Goal: Entertainment & Leisure: Browse casually

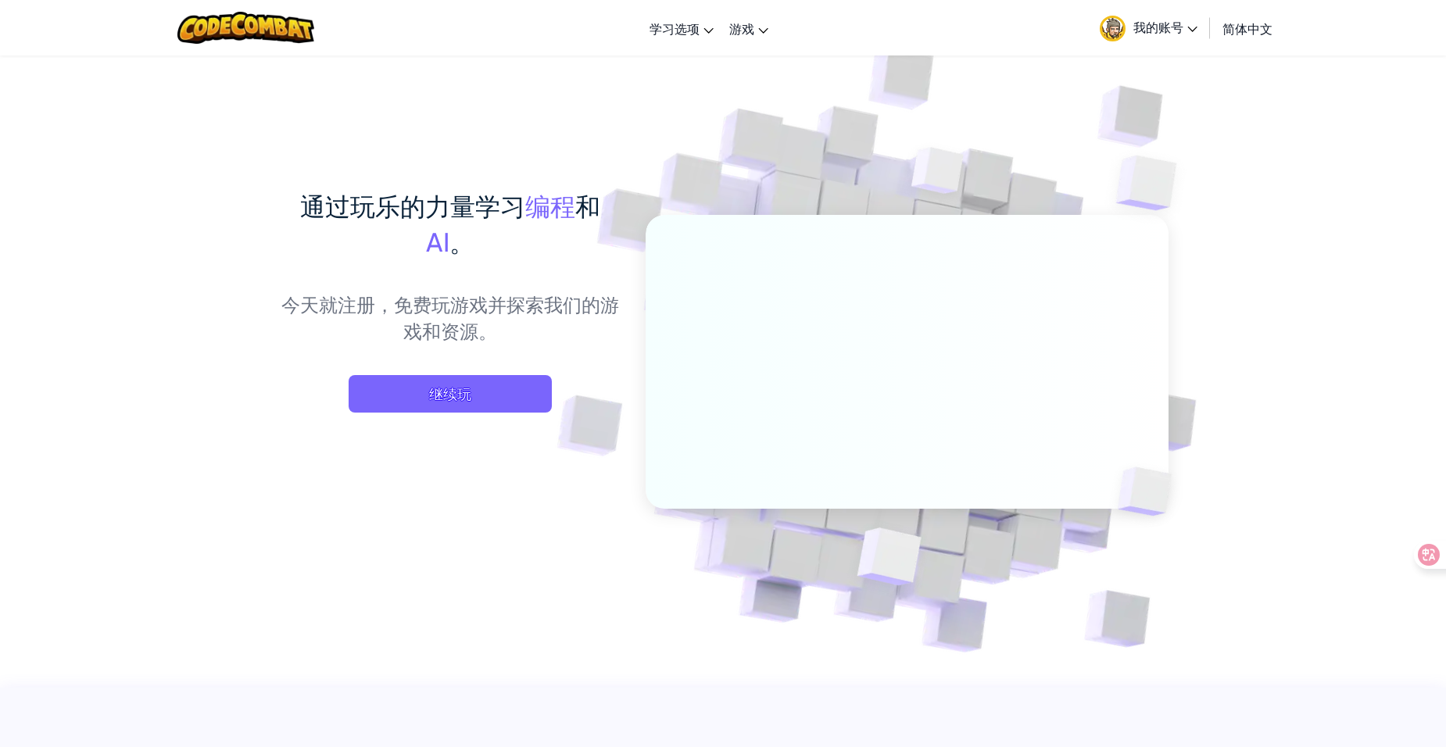
click at [467, 370] on div "通过玩乐的力量学习 编程 和 AI 。 今天就注册，免费玩游戏并探索我们的游戏和资源。 继续玩" at bounding box center [450, 316] width 345 height 256
click at [465, 394] on span "继续玩" at bounding box center [450, 394] width 203 height 38
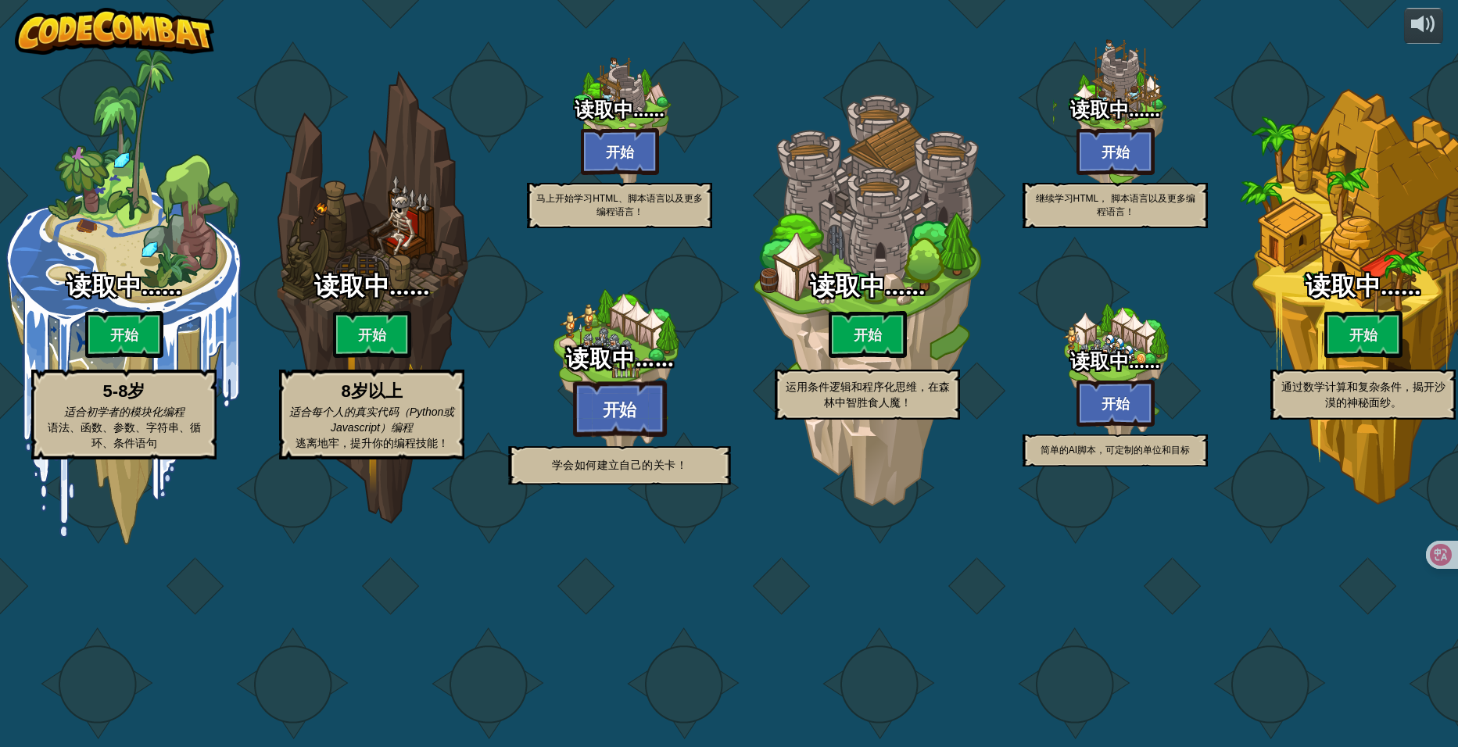
select select "zh-HANS"
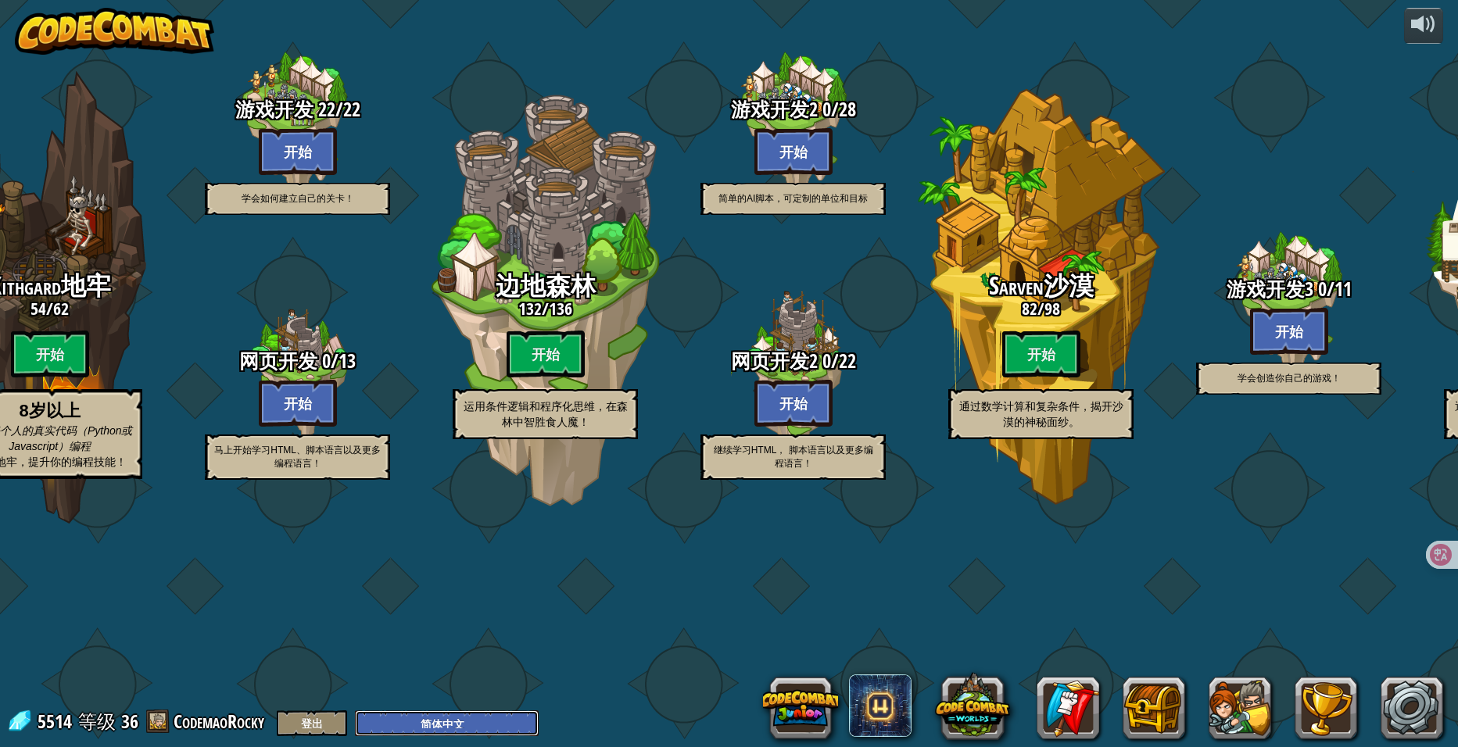
click at [417, 722] on select "English (US) English (UK) 简体中文 繁體中文 русский español (ES) español (América Latin…" at bounding box center [447, 724] width 184 height 26
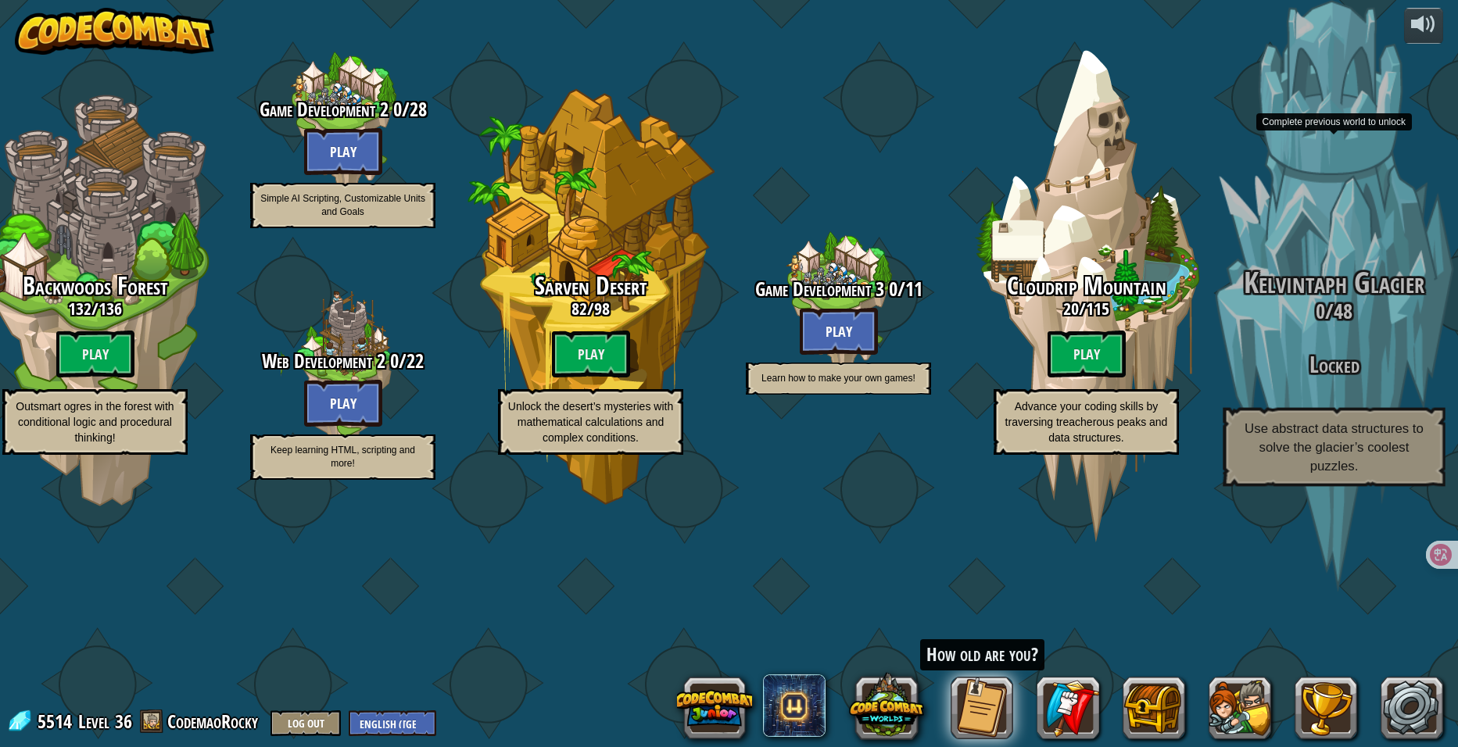
click at [1327, 323] on h3 "0 / 48" at bounding box center [1333, 311] width 297 height 23
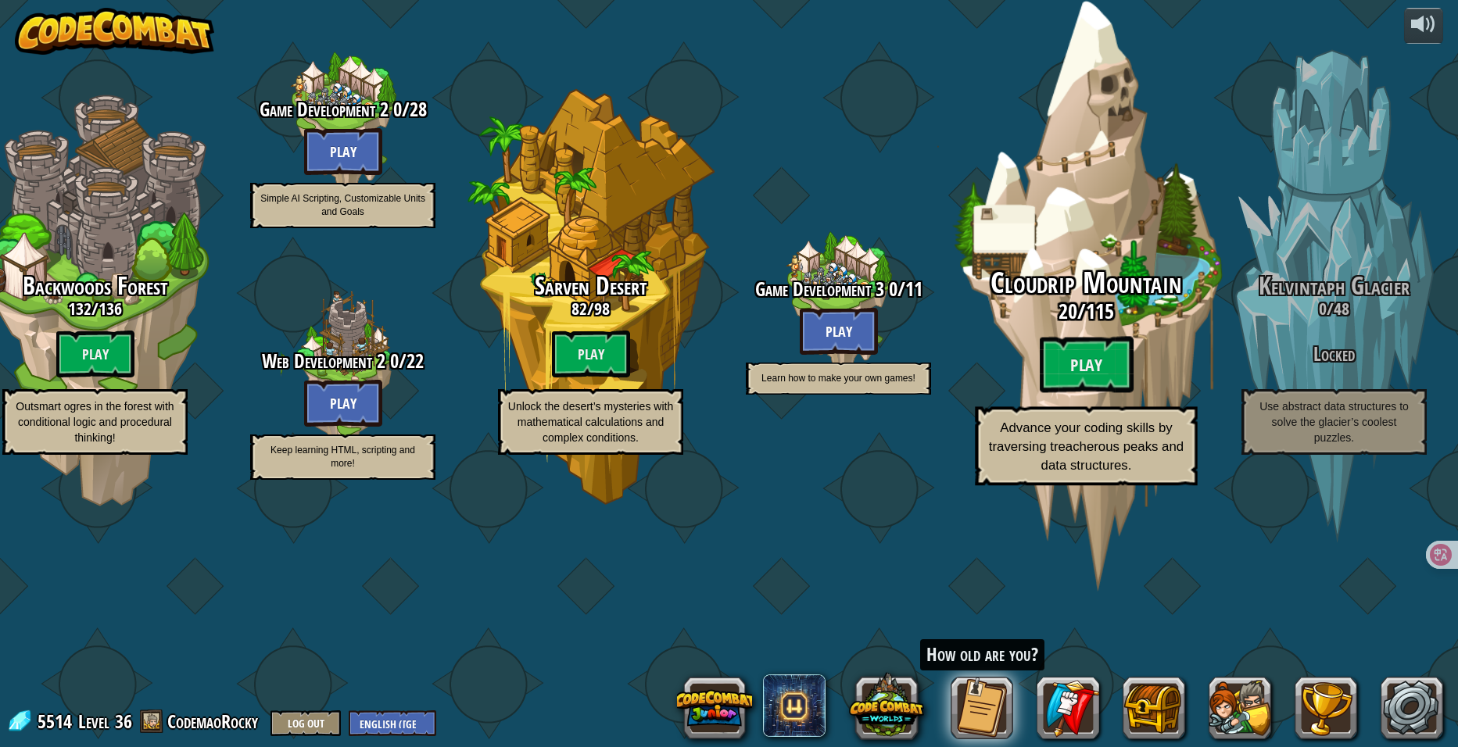
click at [1080, 303] on div "Cloudrip Mountain 20 / 115 Play Advance your coding skills by traversing treach…" at bounding box center [1085, 297] width 297 height 595
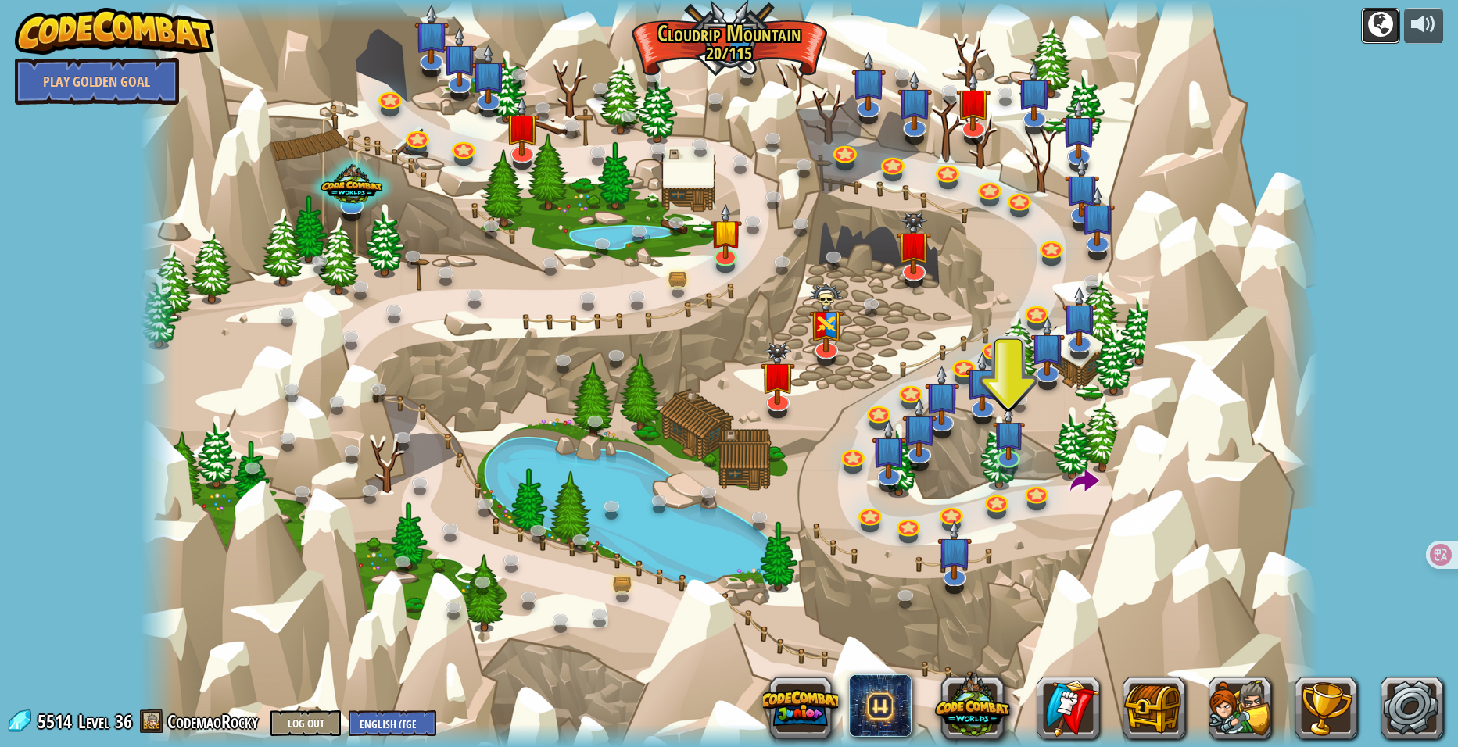
click at [1371, 35] on div at bounding box center [1380, 24] width 25 height 25
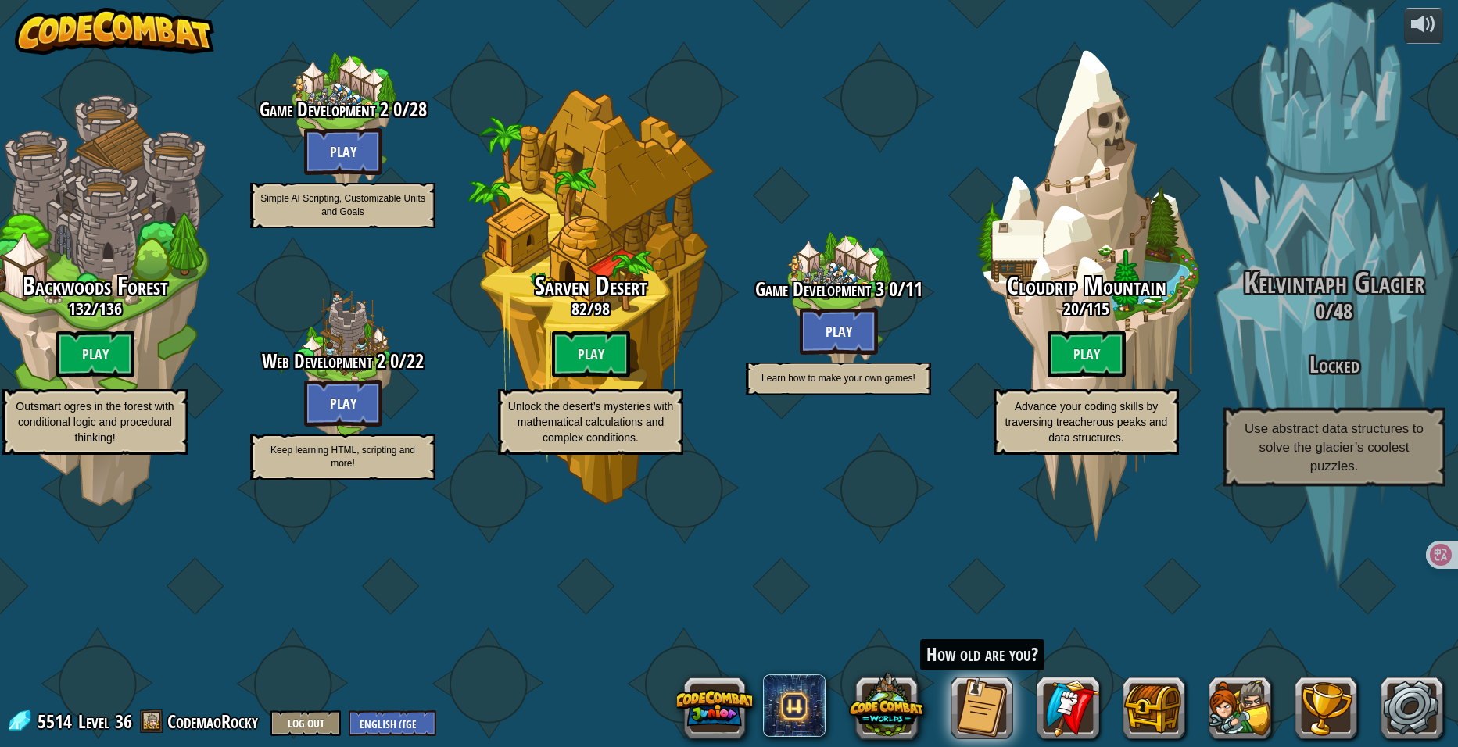
click at [1359, 303] on span "Kelvintaph Glacier" at bounding box center [1334, 283] width 181 height 41
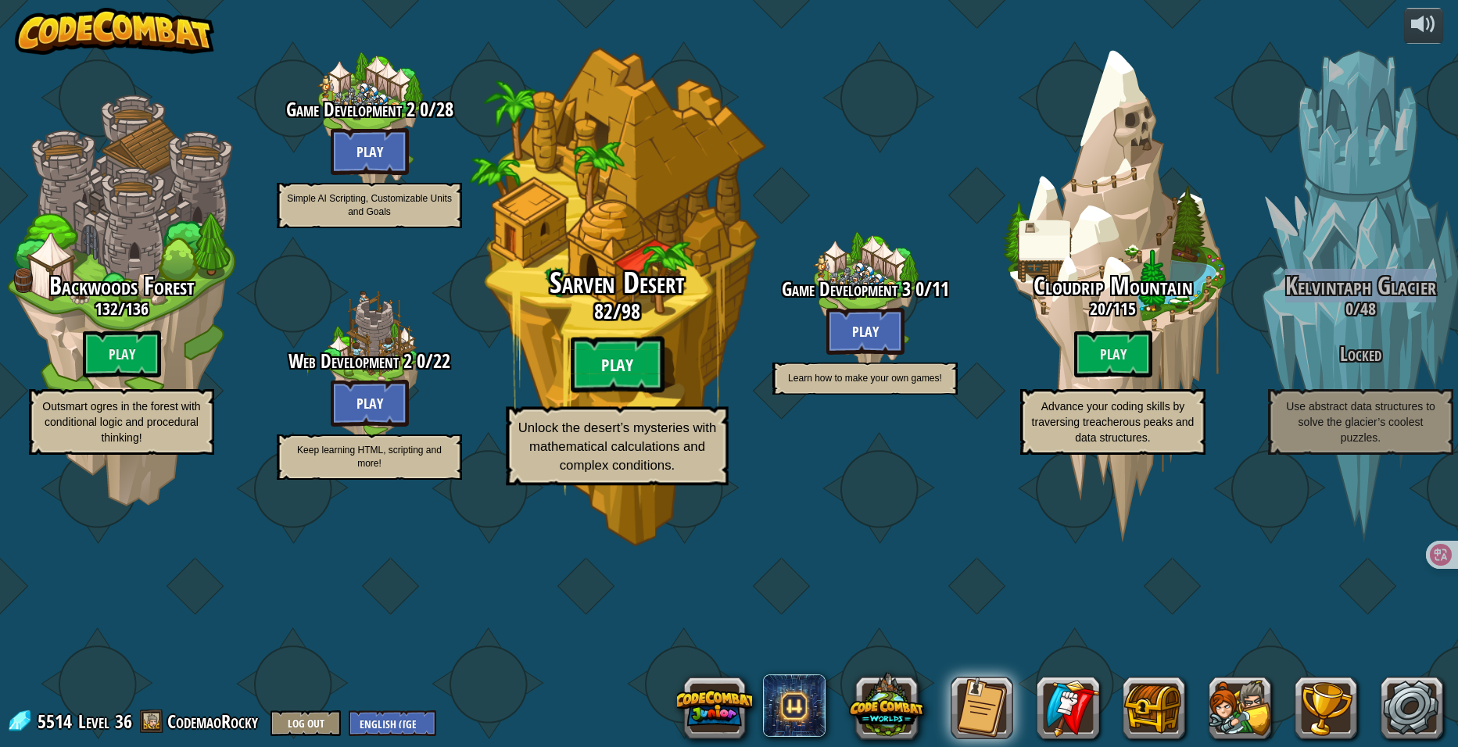
click at [644, 393] on btn "Play" at bounding box center [618, 365] width 94 height 56
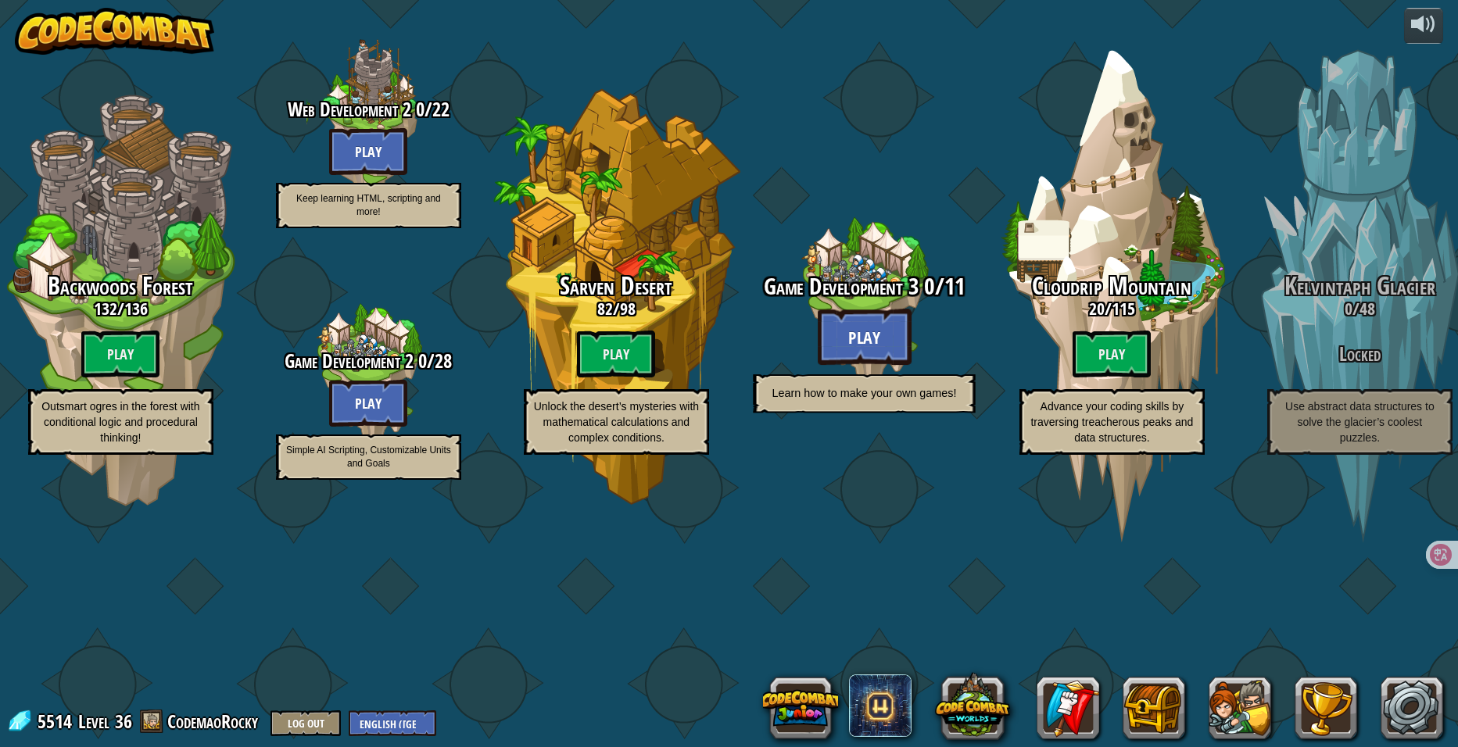
click at [880, 365] on btn "Play" at bounding box center [864, 337] width 94 height 56
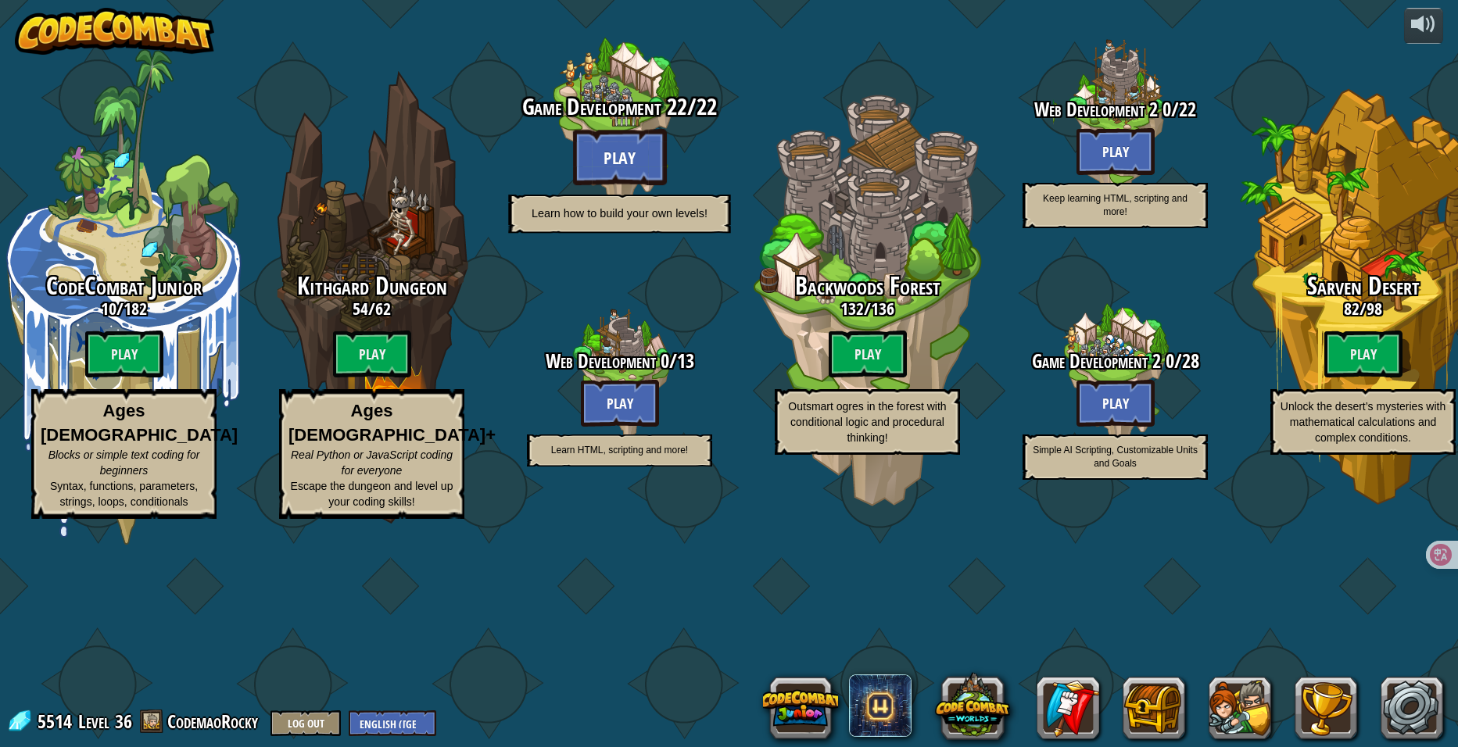
click at [638, 185] on btn "Play" at bounding box center [620, 157] width 94 height 56
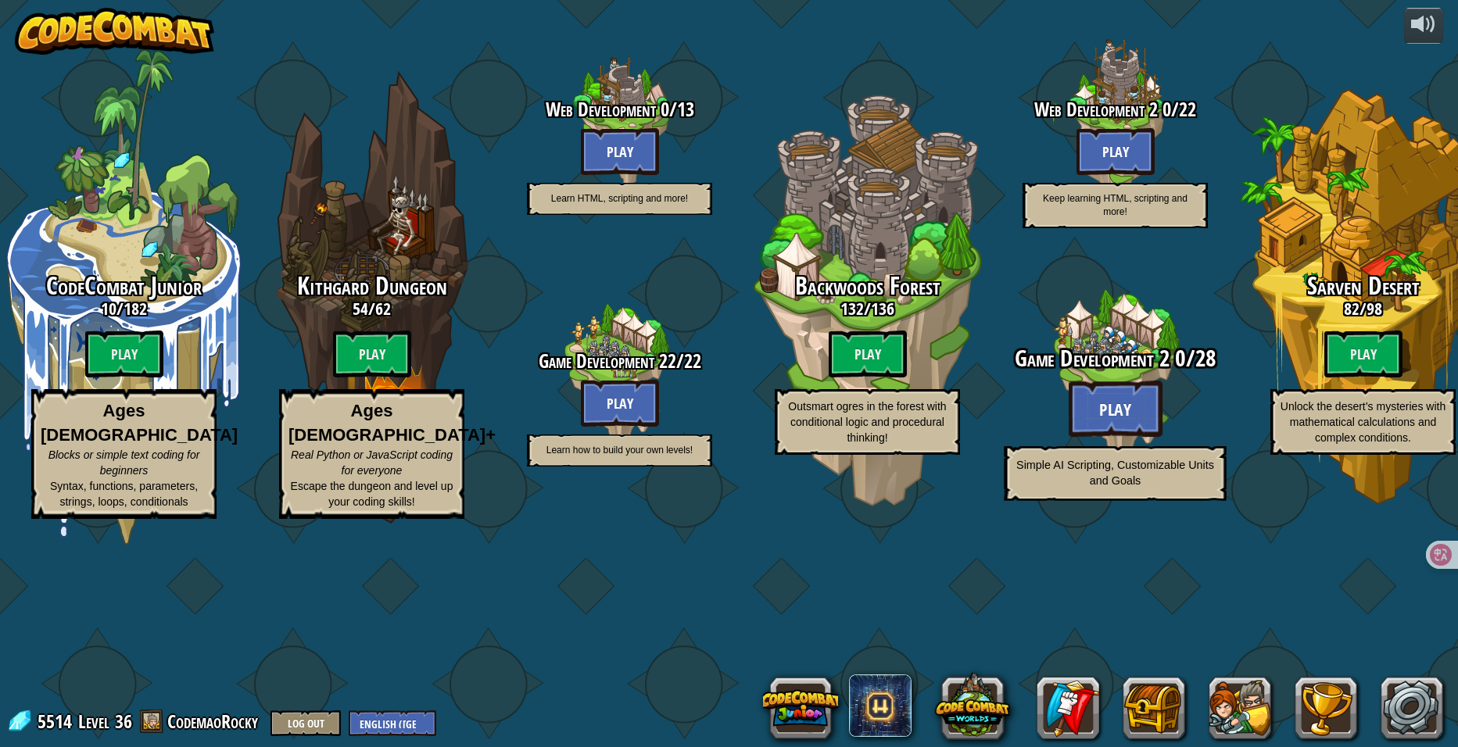
click at [1123, 437] on btn "Play" at bounding box center [1116, 409] width 94 height 56
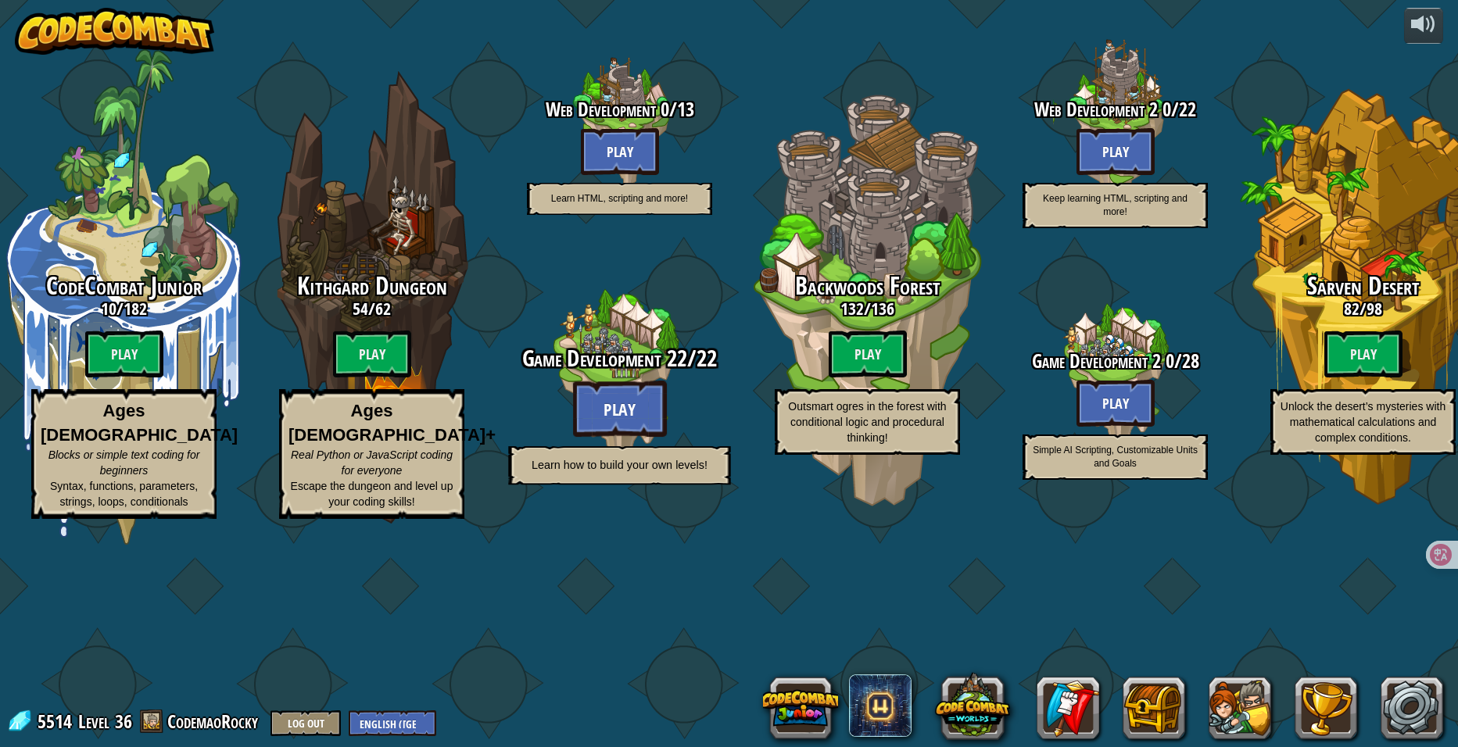
click at [580, 437] on btn "Play" at bounding box center [620, 409] width 94 height 56
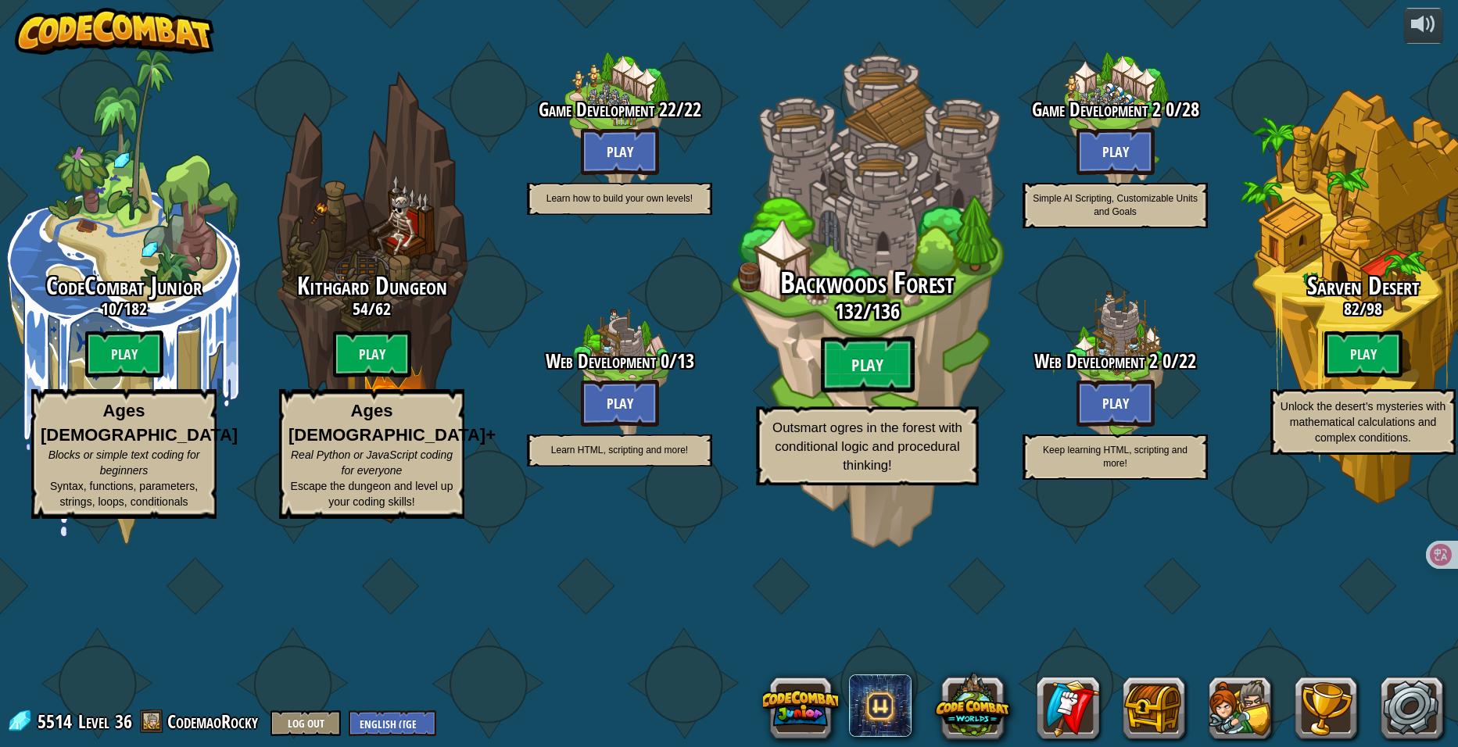
click at [854, 303] on span "Backwoods Forest" at bounding box center [867, 283] width 174 height 41
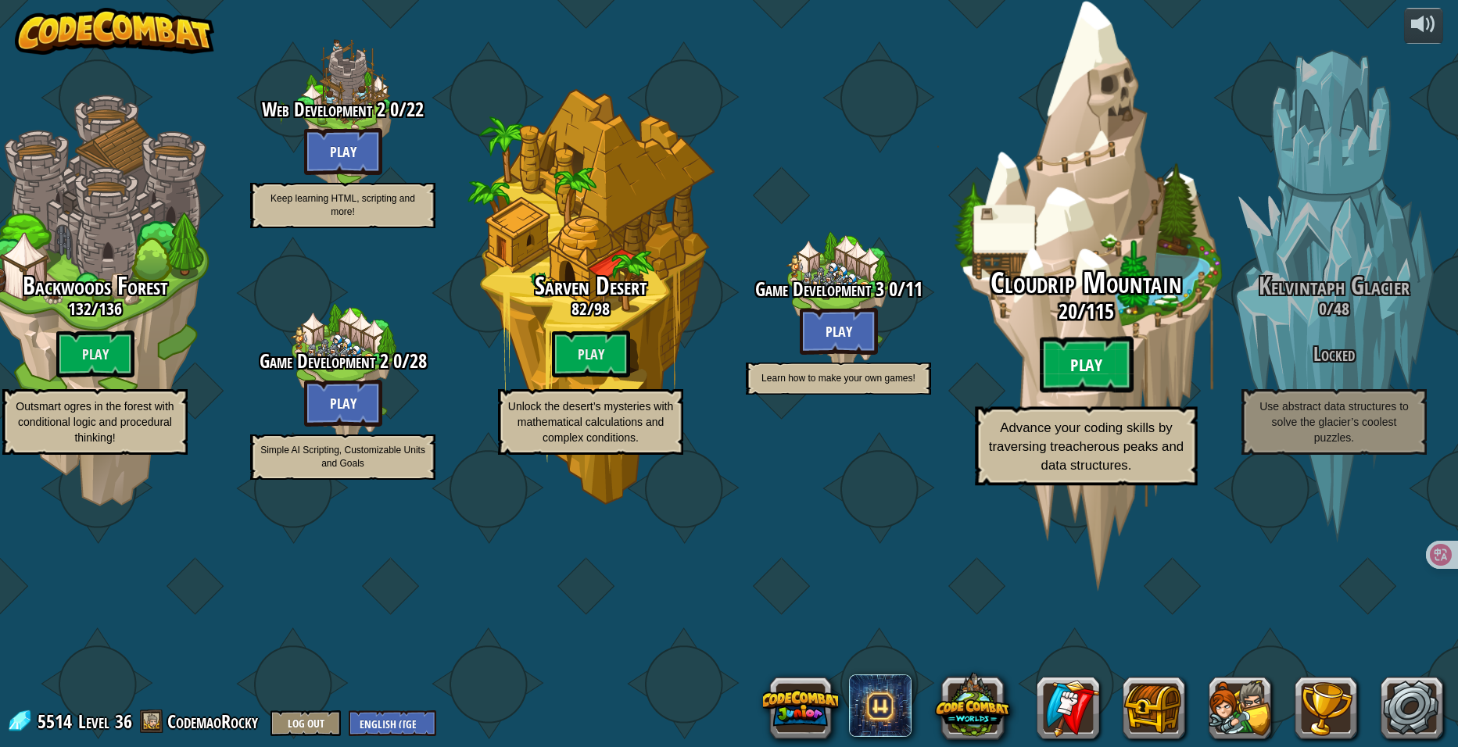
click at [1122, 393] on btn "Play" at bounding box center [1087, 365] width 94 height 56
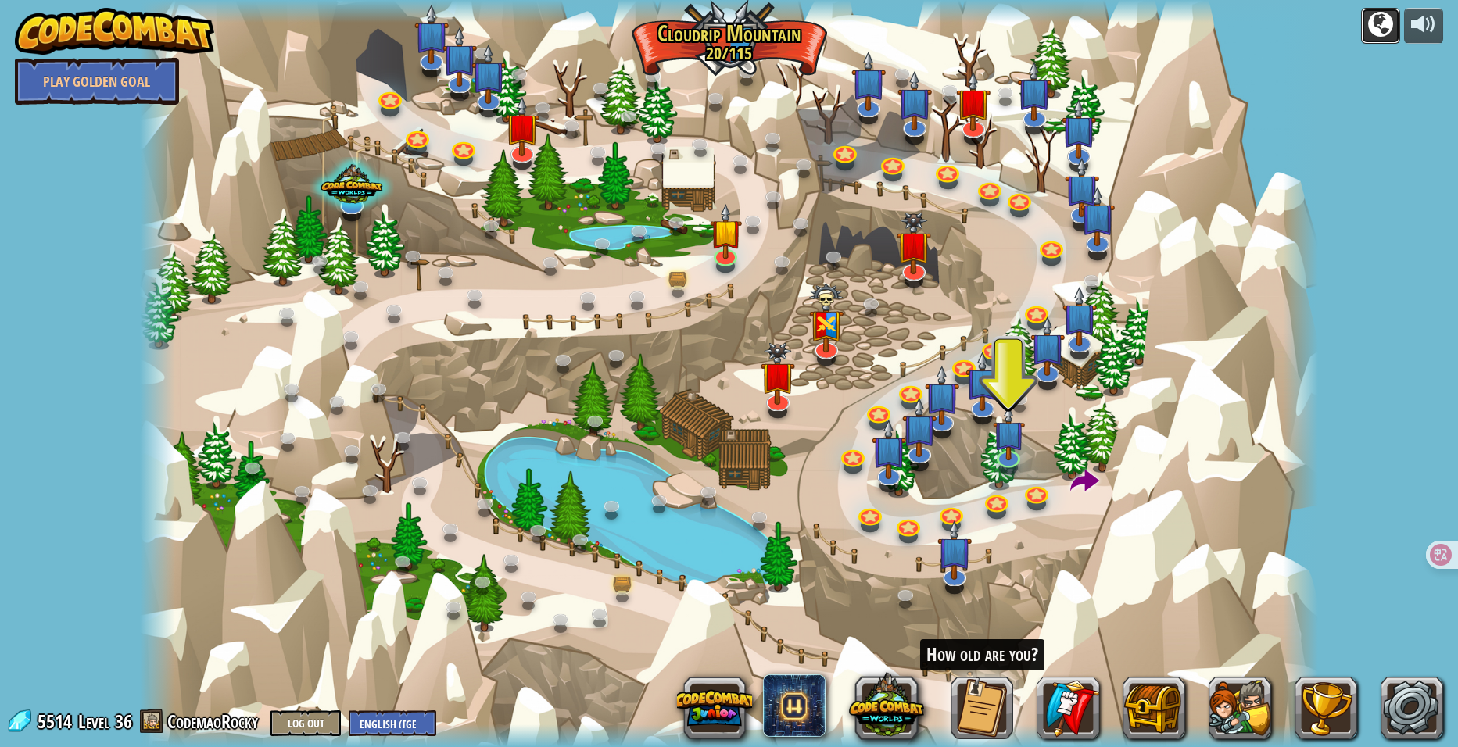
click at [1377, 28] on div at bounding box center [1380, 24] width 25 height 25
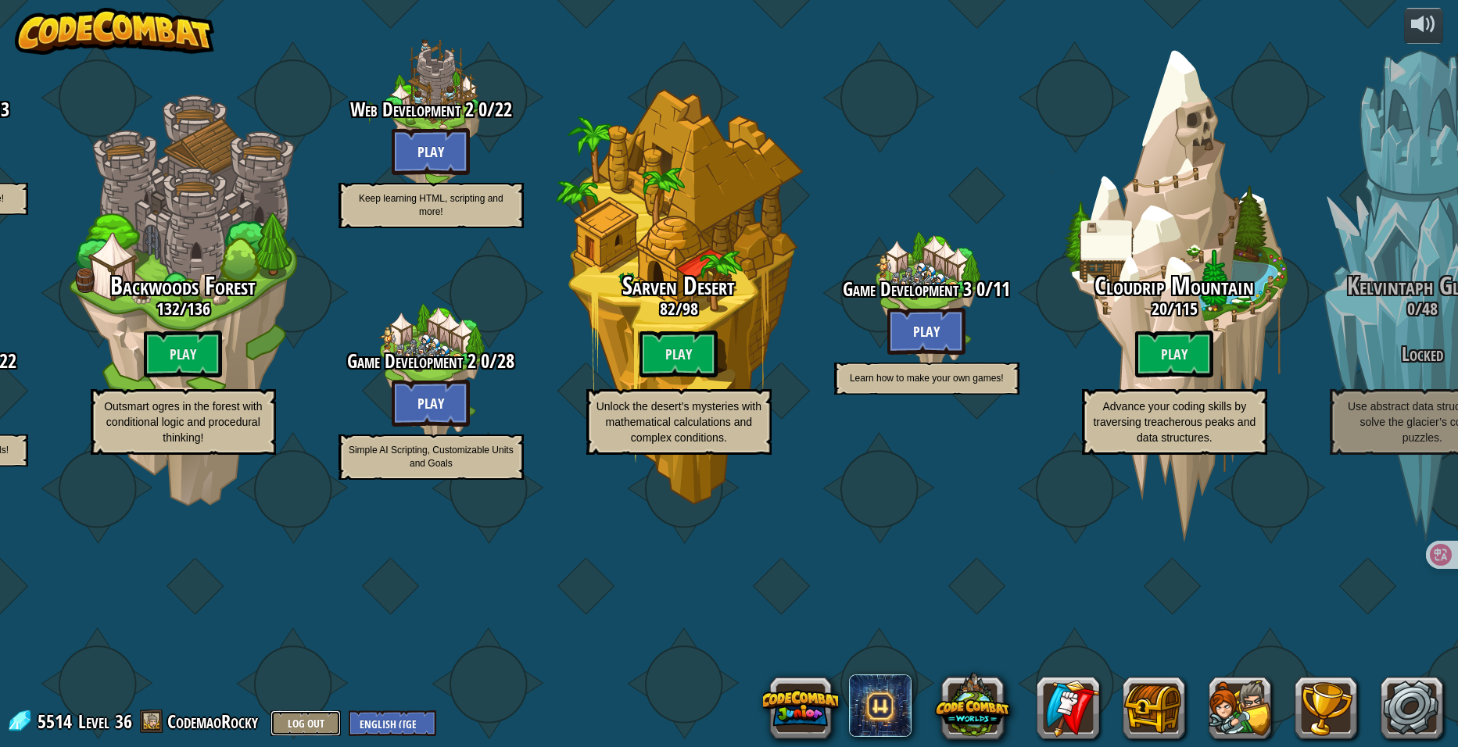
click at [328, 715] on button "Log Out" at bounding box center [305, 724] width 70 height 26
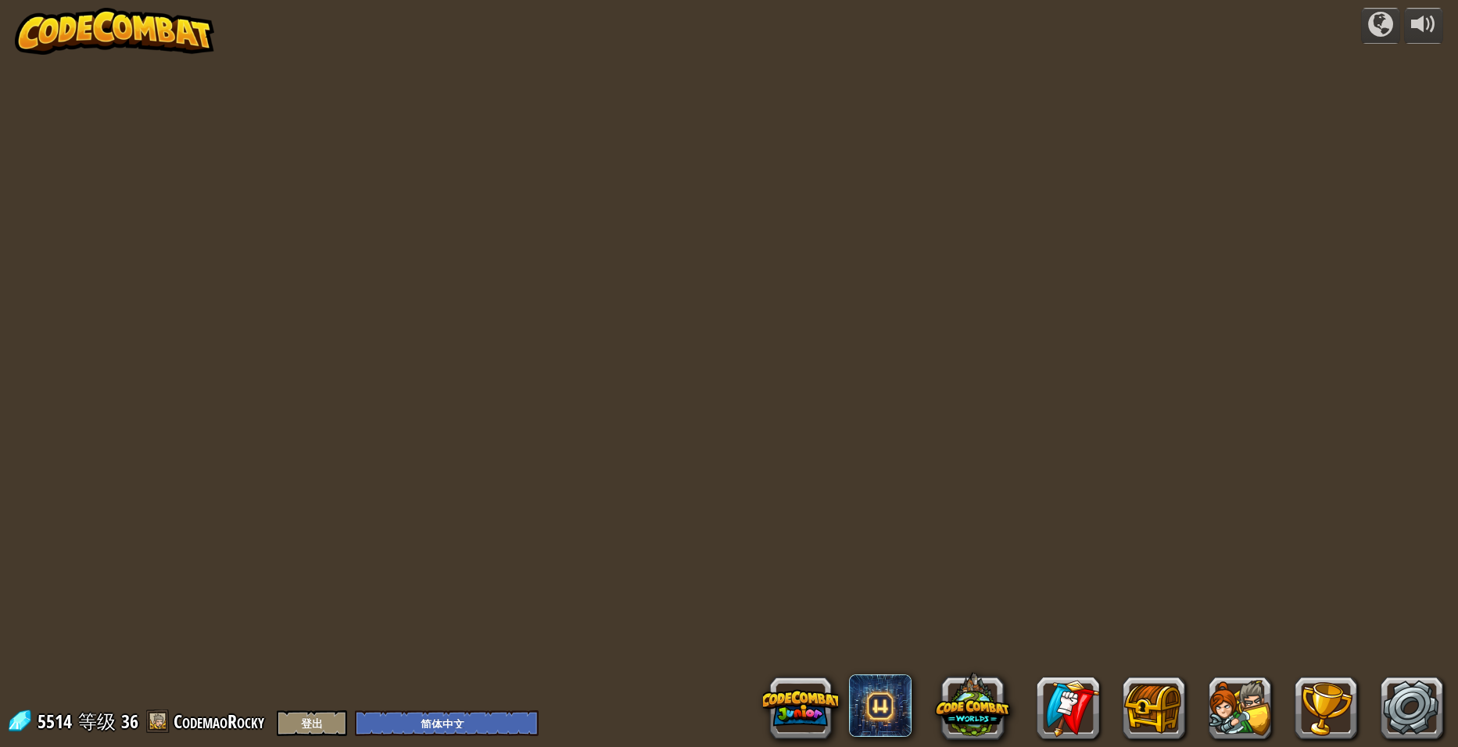
select select "zh-HANS"
